Goal: Task Accomplishment & Management: Manage account settings

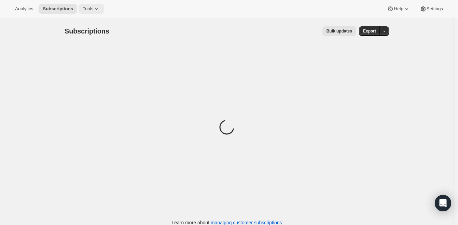
click at [100, 9] on icon at bounding box center [96, 8] width 7 height 7
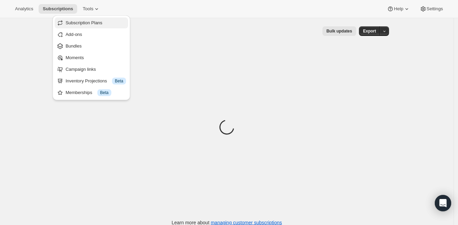
click at [97, 23] on span "Subscription Plans" at bounding box center [84, 22] width 37 height 5
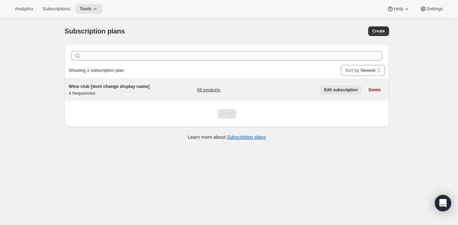
click at [333, 88] on span "Edit subscription" at bounding box center [340, 89] width 33 height 5
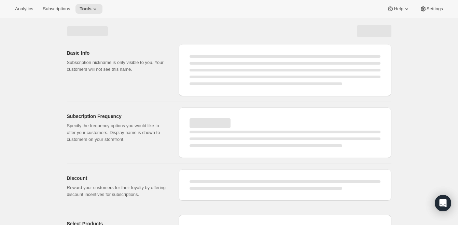
select select "WEEK"
select select "MONTH"
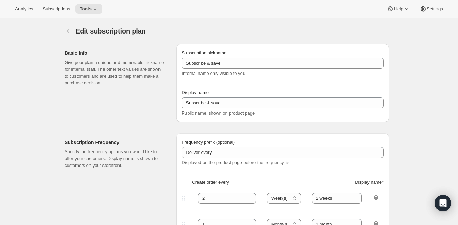
type input "Wine club [dont change display name]"
type input "Wine club"
type input "3"
select select "MONTH"
type input "3 months"
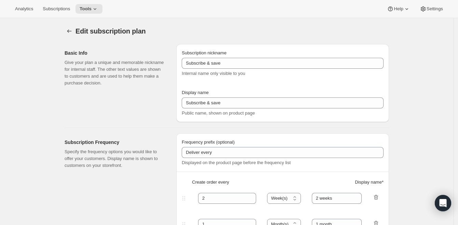
type input "4"
type input "4 months"
type input "25"
select select "MONTH"
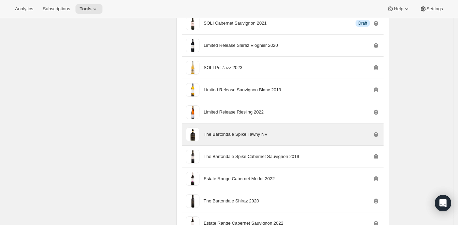
scroll to position [563, 0]
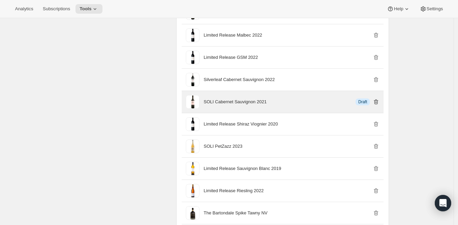
click at [377, 105] on icon "button" at bounding box center [375, 101] width 7 height 7
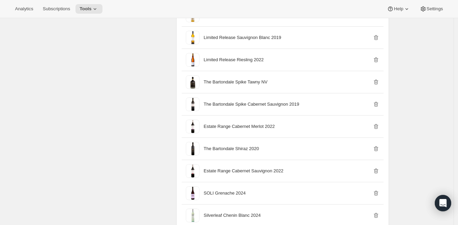
scroll to position [890, 0]
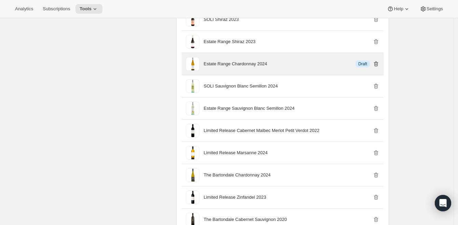
click at [379, 65] on icon "button" at bounding box center [375, 63] width 7 height 7
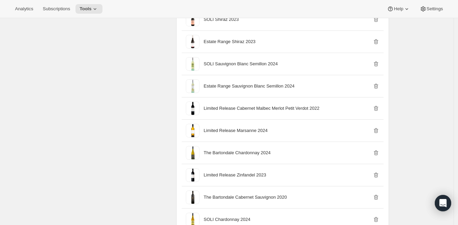
scroll to position [1123, 0]
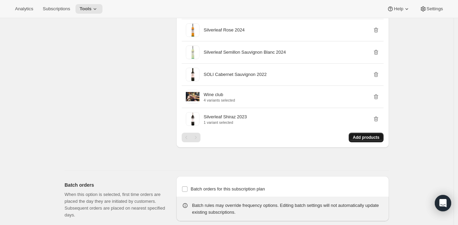
click at [375, 135] on span "Add products" at bounding box center [366, 136] width 27 height 5
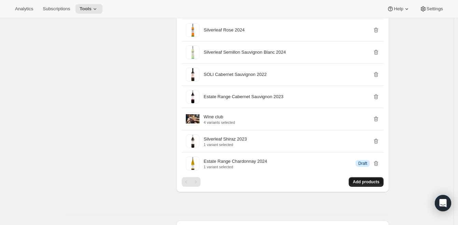
click at [354, 182] on span "Add products" at bounding box center [366, 181] width 27 height 5
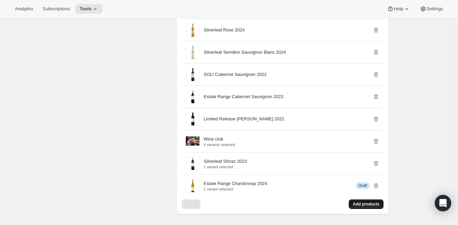
click at [372, 201] on button "Add products" at bounding box center [365, 204] width 35 height 10
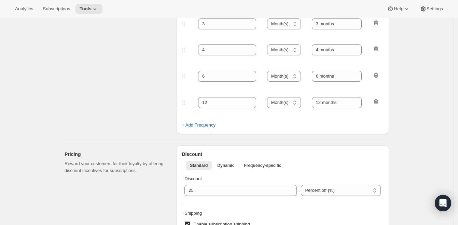
scroll to position [0, 0]
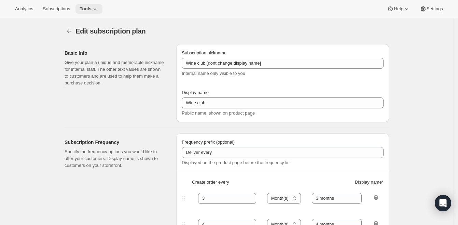
click at [96, 12] on button "Tools" at bounding box center [88, 9] width 27 height 10
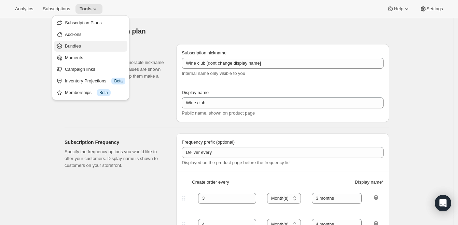
click at [97, 44] on span "Bundles" at bounding box center [95, 46] width 60 height 7
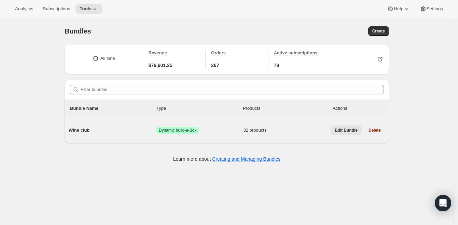
click at [354, 129] on span "Edit Bundle" at bounding box center [345, 129] width 23 height 5
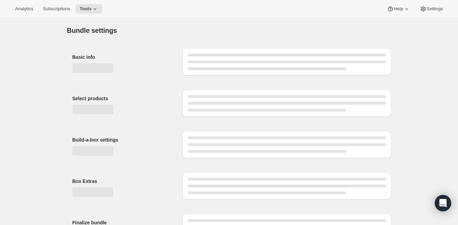
type input "Wine club"
radio input "true"
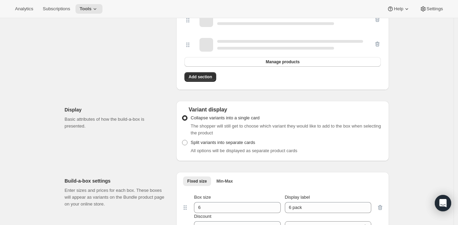
scroll to position [929, 0]
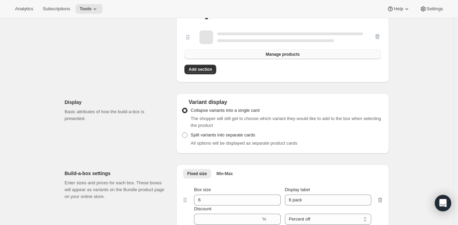
click at [287, 56] on span "Manage products" at bounding box center [282, 54] width 34 height 5
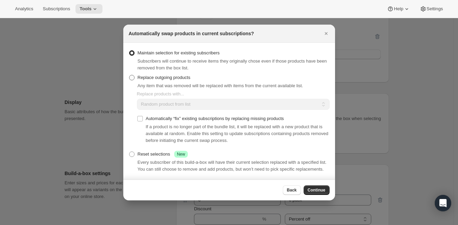
click at [174, 78] on label "Replace outgoing products" at bounding box center [160, 78] width 62 height 10
click at [129, 75] on input "Replace outgoing products" at bounding box center [129, 75] width 0 height 0
radio input "true"
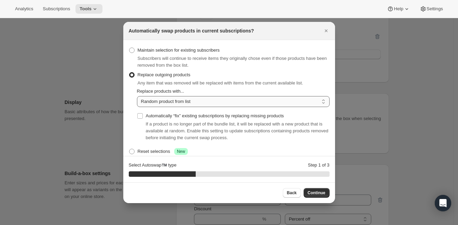
click at [180, 100] on select "Random product from list Matching product type Select specific replacements" at bounding box center [233, 101] width 192 height 11
select select "selection"
click at [316, 188] on button "Continue" at bounding box center [316, 193] width 26 height 10
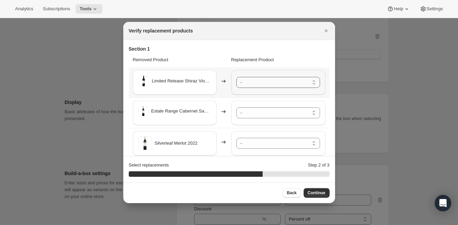
click at [295, 80] on select "- Limited Release Cabernet Malbec Merlot Petit Verdot 2022 - Default Title Limi…" at bounding box center [278, 82] width 84 height 11
click at [293, 84] on div "Estate Range Sauvignon Blanc Semillon 2024" at bounding box center [278, 82] width 84 height 25
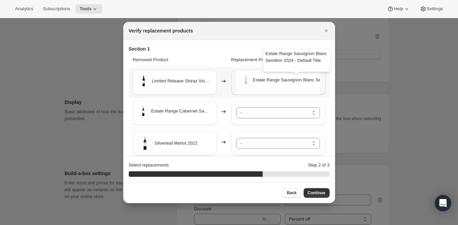
drag, startPoint x: 302, startPoint y: 79, endPoint x: 315, endPoint y: 83, distance: 13.5
click at [302, 79] on span "Estate Range Sauvignon Blanc Semillon 2024" at bounding box center [298, 79] width 91 height 7
drag, startPoint x: 316, startPoint y: 81, endPoint x: 304, endPoint y: 79, distance: 12.8
click at [316, 81] on span "Estate Range Sauvignon Blanc Semillon 2024" at bounding box center [298, 79] width 91 height 7
click at [289, 192] on span "Back" at bounding box center [292, 192] width 10 height 5
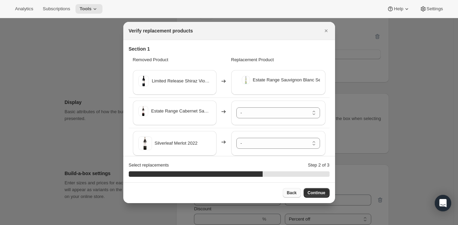
select select "selection"
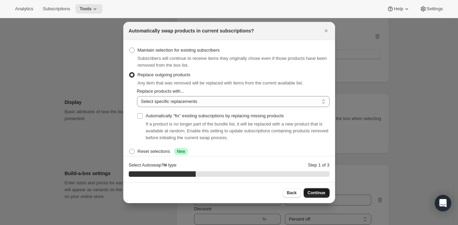
click at [320, 190] on span "Continue" at bounding box center [316, 192] width 18 height 5
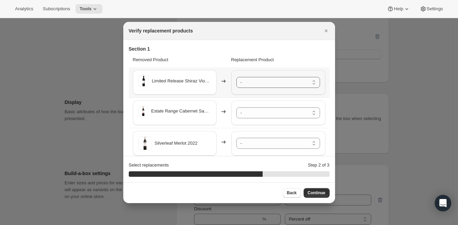
click at [283, 82] on select "- Limited Release Cabernet Malbec Merlot Petit Verdot 2022 - Default Title Limi…" at bounding box center [278, 82] width 84 height 11
click at [302, 87] on select "- Limited Release Cabernet Malbec Merlot Petit Verdot 2022 - Default Title Limi…" at bounding box center [278, 82] width 84 height 11
click at [294, 112] on select "- Limited Release Cabernet Malbec Merlot Petit Verdot 2022 - Default Title Limi…" at bounding box center [278, 112] width 84 height 11
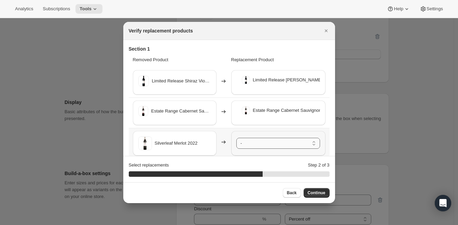
click at [286, 146] on select "- Limited Release Cabernet Malbec Merlot Petit Verdot 2022 - Default Title Limi…" at bounding box center [278, 143] width 84 height 11
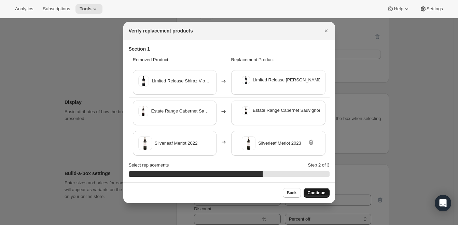
click at [318, 193] on span "Continue" at bounding box center [316, 192] width 18 height 5
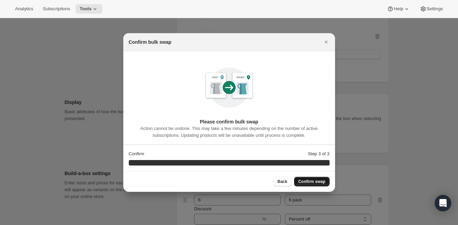
click at [316, 181] on span "Confirm swap" at bounding box center [311, 180] width 27 height 5
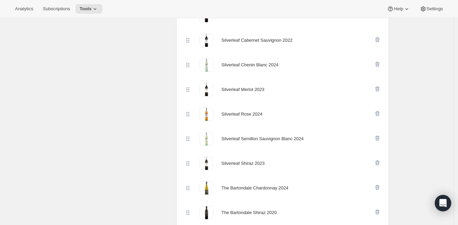
scroll to position [360, 0]
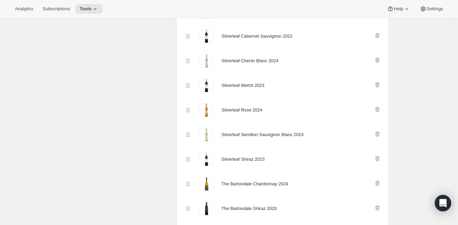
click at [187, 183] on icon at bounding box center [186, 183] width 1 height 1
drag, startPoint x: 190, startPoint y: 183, endPoint x: 141, endPoint y: 162, distance: 53.8
click at [190, 177] on div at bounding box center [187, 184] width 7 height 14
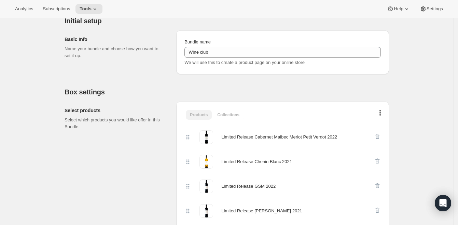
scroll to position [0, 0]
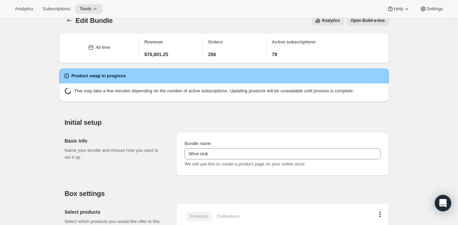
drag, startPoint x: 57, startPoint y: 135, endPoint x: 57, endPoint y: 139, distance: 3.8
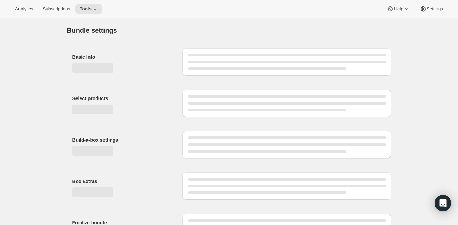
type input "Wine club"
radio input "true"
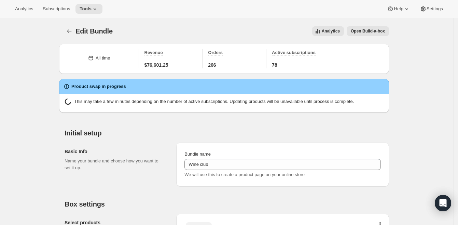
scroll to position [343, 0]
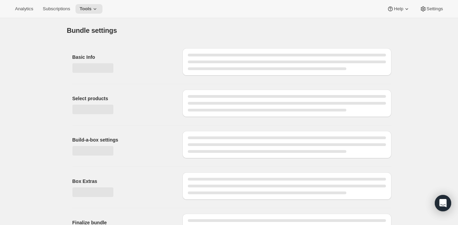
type input "Wine club"
radio input "true"
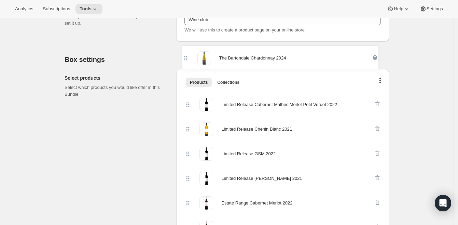
scroll to position [100, 0]
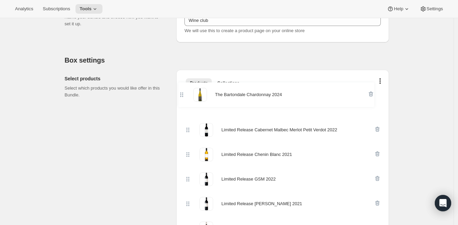
drag, startPoint x: 190, startPoint y: 192, endPoint x: 182, endPoint y: 88, distance: 105.1
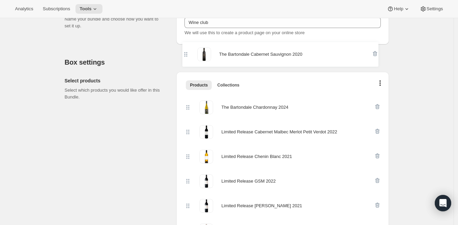
scroll to position [97, 0]
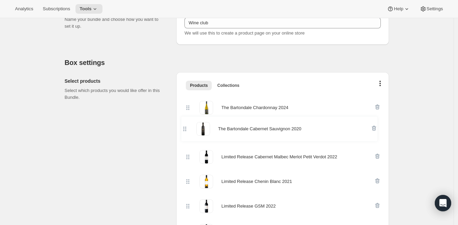
drag, startPoint x: 188, startPoint y: 112, endPoint x: 184, endPoint y: 126, distance: 14.3
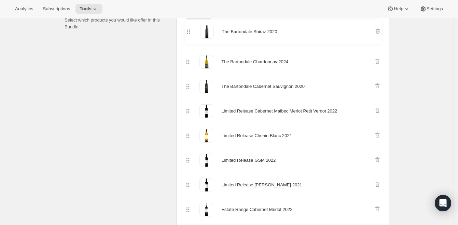
scroll to position [163, 0]
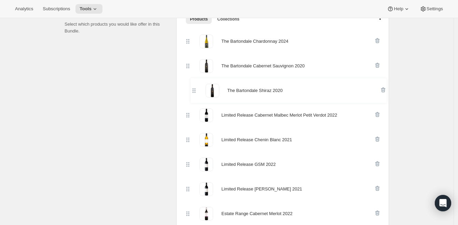
drag, startPoint x: 190, startPoint y: 45, endPoint x: 194, endPoint y: 89, distance: 43.8
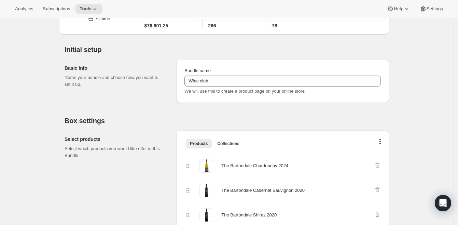
scroll to position [0, 0]
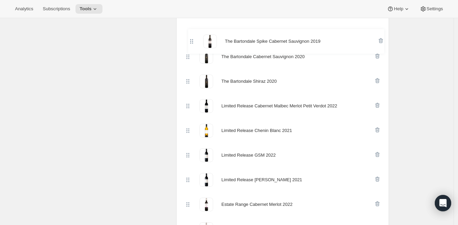
drag, startPoint x: 189, startPoint y: 185, endPoint x: 189, endPoint y: 41, distance: 143.7
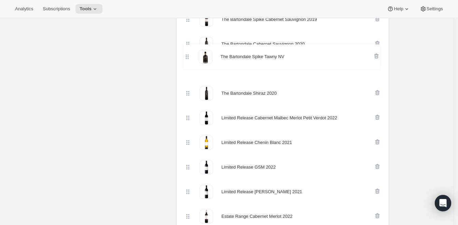
scroll to position [209, 0]
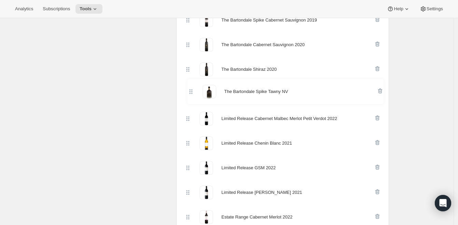
drag, startPoint x: 191, startPoint y: 92, endPoint x: 192, endPoint y: 89, distance: 3.7
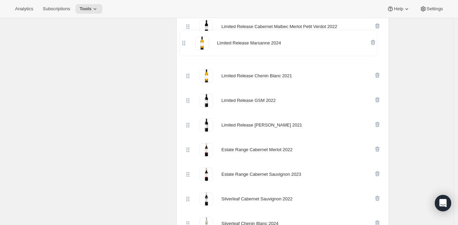
scroll to position [297, 0]
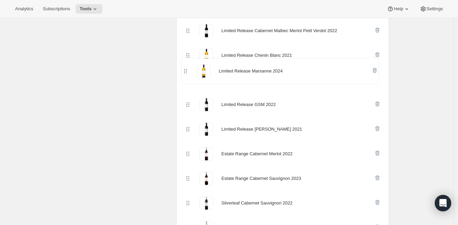
drag, startPoint x: 190, startPoint y: 136, endPoint x: 187, endPoint y: 69, distance: 67.3
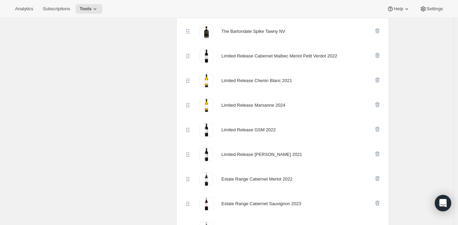
scroll to position [241, 0]
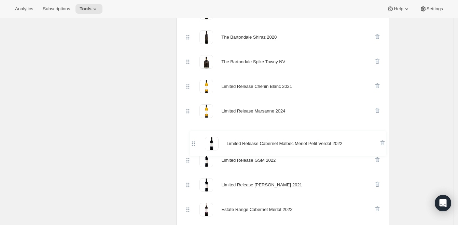
drag, startPoint x: 191, startPoint y: 86, endPoint x: 193, endPoint y: 146, distance: 60.1
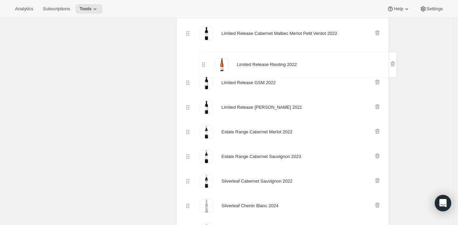
scroll to position [340, 0]
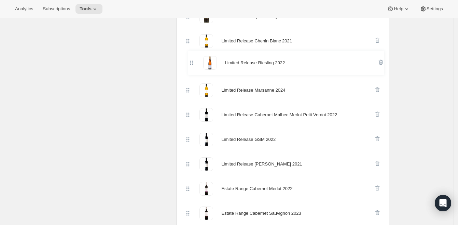
drag, startPoint x: 190, startPoint y: 142, endPoint x: 190, endPoint y: 62, distance: 79.9
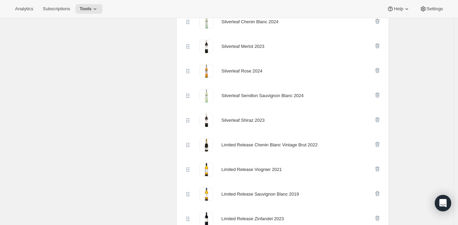
scroll to position [527, 0]
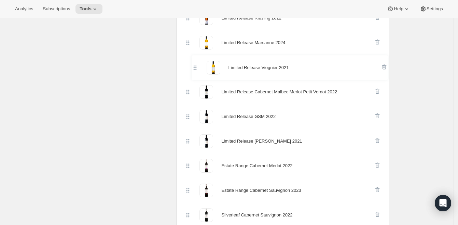
drag, startPoint x: 191, startPoint y: 172, endPoint x: 195, endPoint y: 67, distance: 104.5
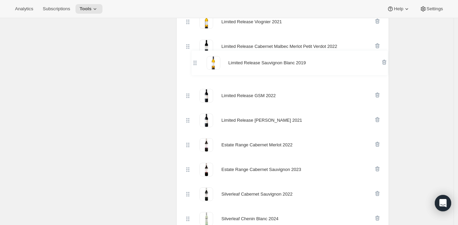
scroll to position [378, 0]
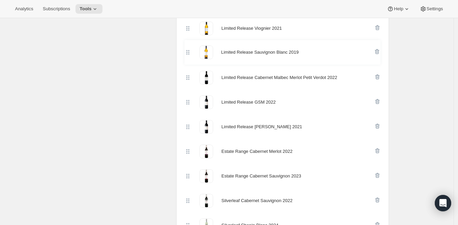
drag, startPoint x: 191, startPoint y: 156, endPoint x: 185, endPoint y: 53, distance: 102.9
click at [188, 47] on div "The Bartondale Chardonnay 2024 The Bartondale Spike Cabernet Sauvignon 2019 The…" at bounding box center [282, 212] width 196 height 786
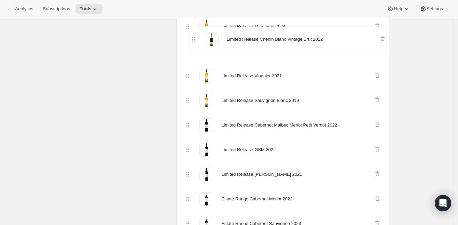
scroll to position [346, 0]
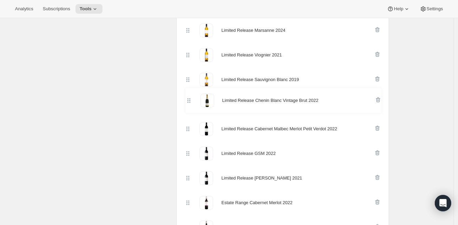
drag, startPoint x: 191, startPoint y: 99, endPoint x: 175, endPoint y: 109, distance: 18.8
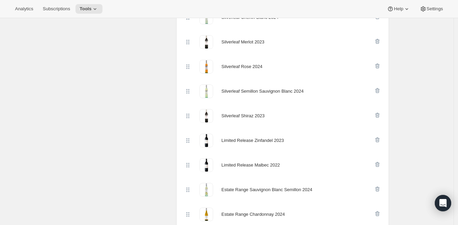
scroll to position [605, 0]
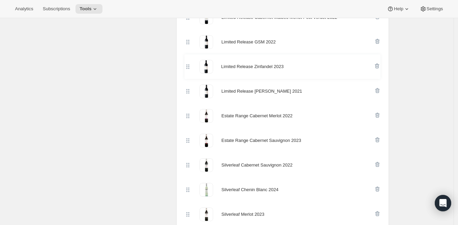
drag, startPoint x: 190, startPoint y: 140, endPoint x: 189, endPoint y: 65, distance: 74.8
click at [189, 65] on div "The Bartondale Chardonnay 2024 The Bartondale Spike Cabernet Sauvignon 2019 The…" at bounding box center [282, 128] width 196 height 786
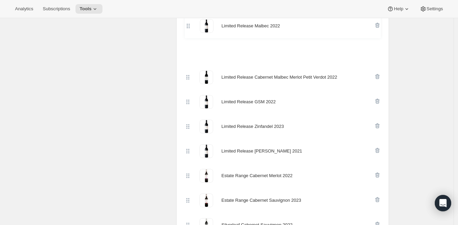
scroll to position [417, 0]
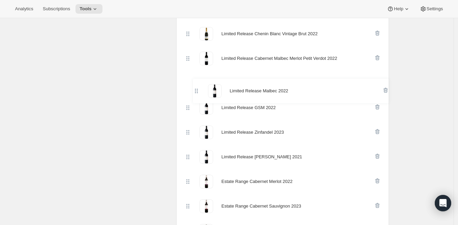
drag, startPoint x: 192, startPoint y: 202, endPoint x: 199, endPoint y: 87, distance: 115.6
click at [199, 87] on div "The Bartondale Chardonnay 2024 The Bartondale Spike Cabernet Sauvignon 2019 The…" at bounding box center [282, 169] width 196 height 786
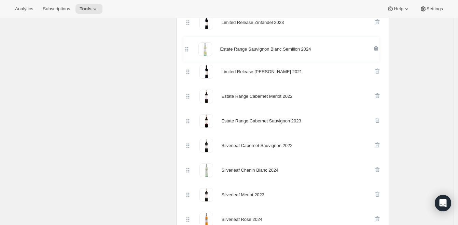
scroll to position [526, 0]
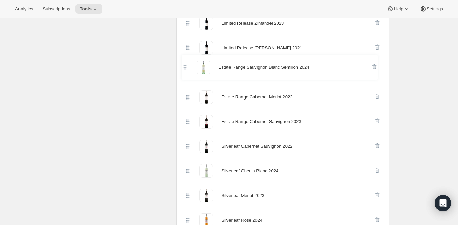
drag, startPoint x: 190, startPoint y: 196, endPoint x: 179, endPoint y: 98, distance: 99.3
click at [188, 64] on div "The Bartondale Chardonnay 2024 The Bartondale Spike Cabernet Sauvignon 2019 The…" at bounding box center [282, 60] width 196 height 786
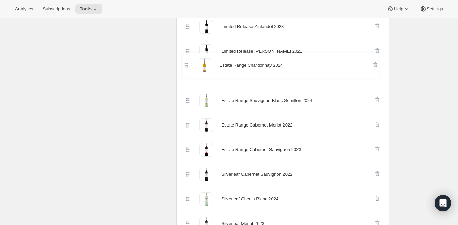
scroll to position [521, 0]
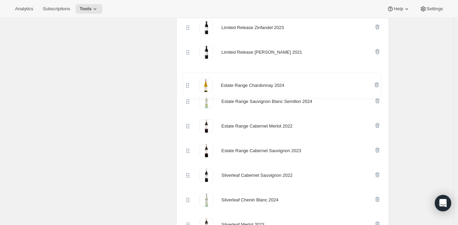
drag, startPoint x: 193, startPoint y: 140, endPoint x: 189, endPoint y: 81, distance: 59.2
click at [190, 81] on div "The Bartondale Chardonnay 2024 The Bartondale Spike Cabernet Sauvignon 2019 The…" at bounding box center [282, 64] width 196 height 786
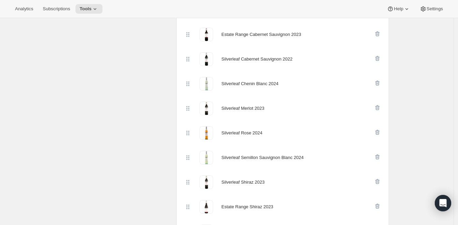
scroll to position [651, 0]
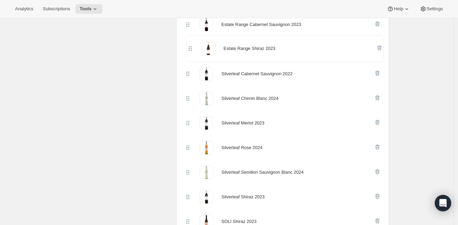
drag, startPoint x: 189, startPoint y: 191, endPoint x: 190, endPoint y: 45, distance: 146.1
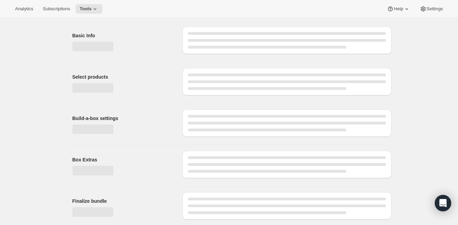
scroll to position [21, 0]
